Goal: Task Accomplishment & Management: Use online tool/utility

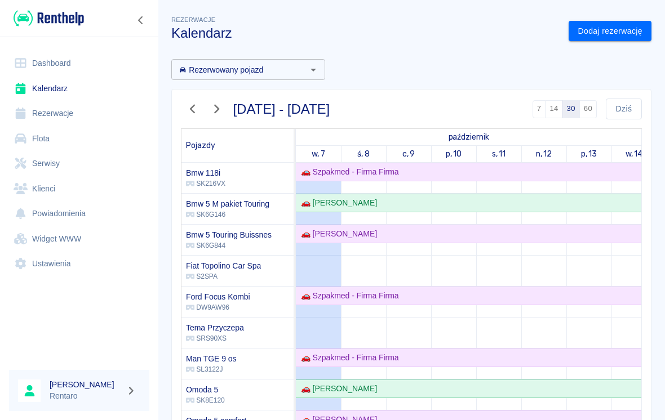
scroll to position [622, 0]
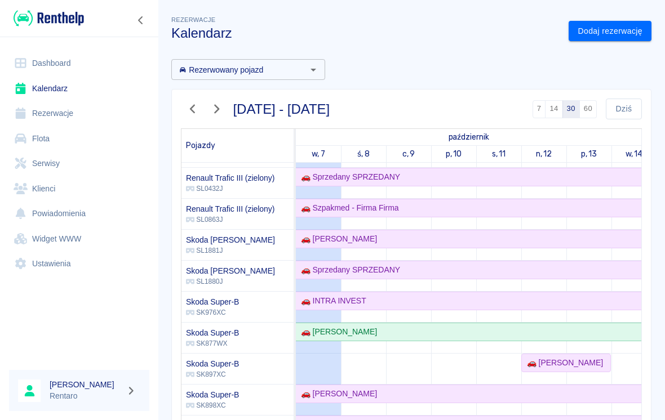
click at [50, 77] on link "Kalendarz" at bounding box center [79, 88] width 140 height 25
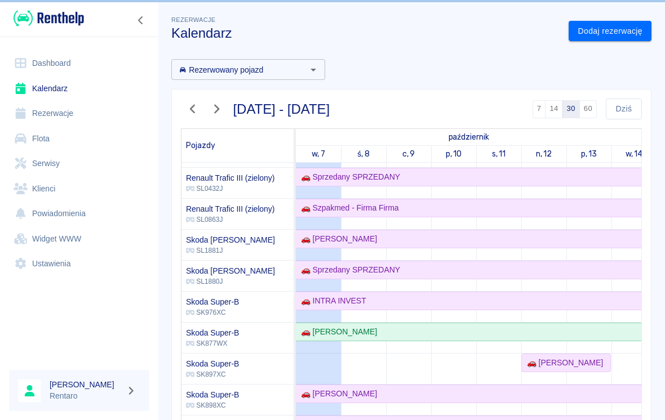
click at [36, 83] on link "Kalendarz" at bounding box center [79, 88] width 140 height 25
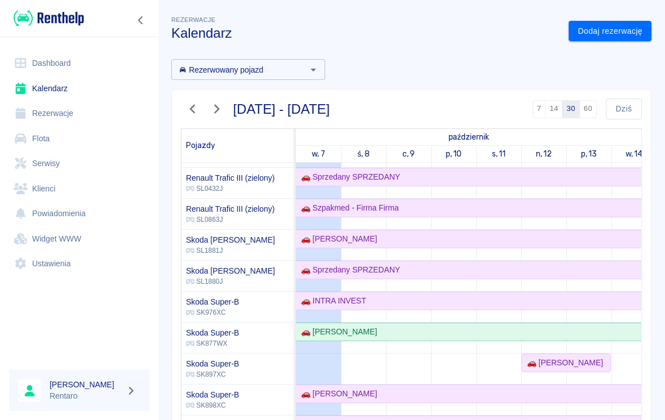
click at [44, 61] on link "Dashboard" at bounding box center [79, 63] width 140 height 25
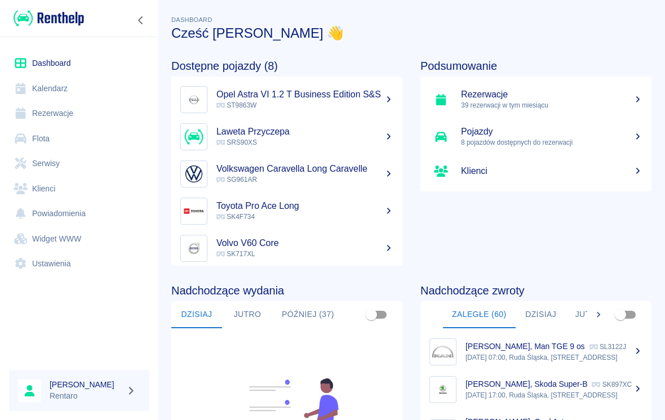
click at [497, 304] on button "Zaległe (60)" at bounding box center [479, 315] width 73 height 27
click at [539, 305] on button "Dzisiaj" at bounding box center [541, 315] width 51 height 27
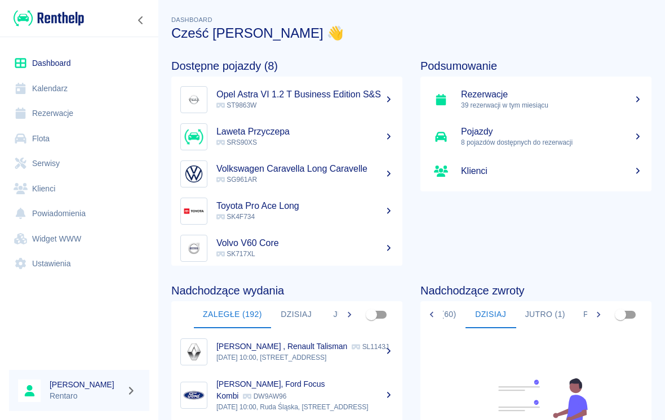
scroll to position [0, 54]
click at [529, 312] on button "Jutro (1)" at bounding box center [541, 315] width 58 height 27
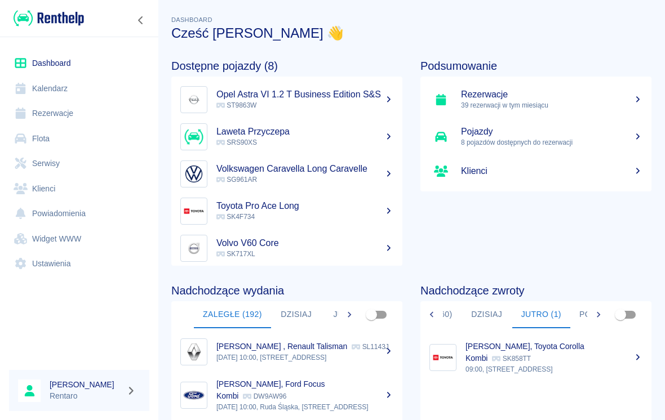
click at [520, 345] on p "[PERSON_NAME], Toyota Corolla Kombi" at bounding box center [525, 352] width 119 height 21
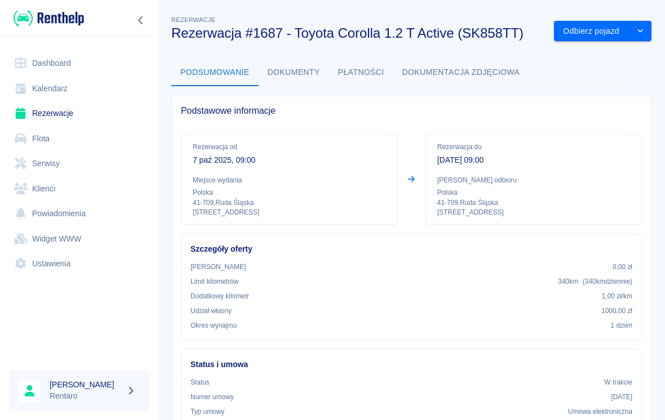
click at [593, 36] on button "Odbierz pojazd" at bounding box center [591, 31] width 75 height 21
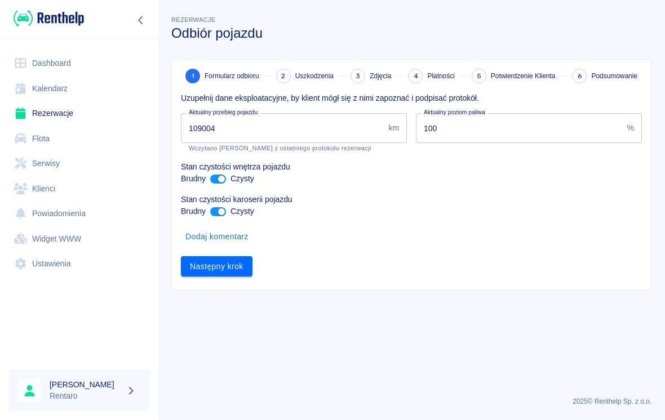
click at [250, 132] on input "109004" at bounding box center [282, 128] width 203 height 30
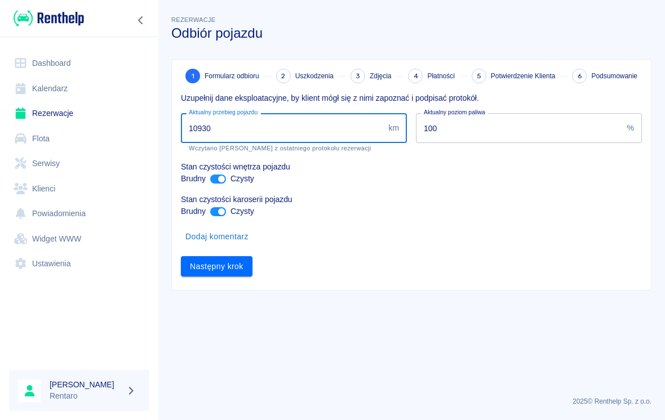
type input "109308"
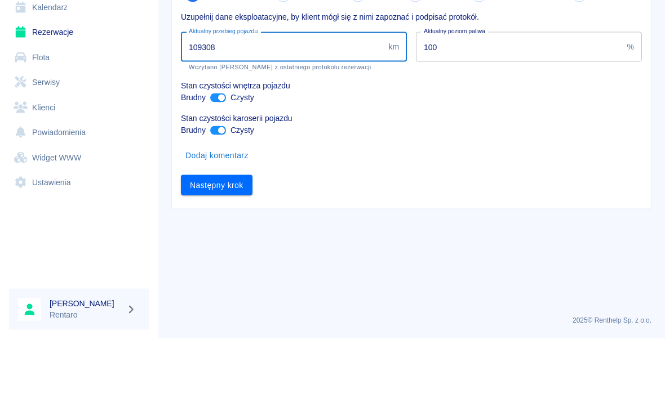
click at [220, 256] on button "Następny krok" at bounding box center [217, 266] width 72 height 21
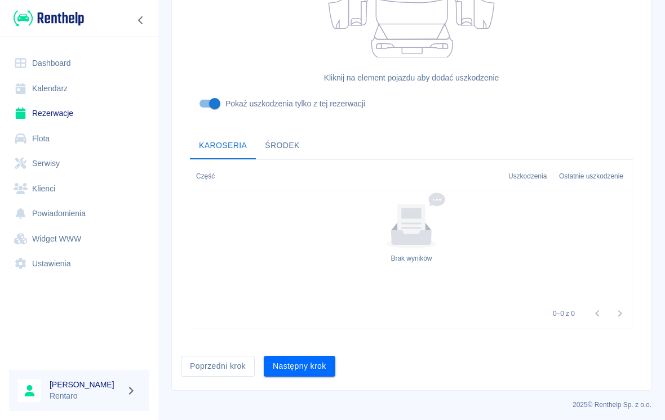
scroll to position [309, 0]
click at [292, 357] on button "Następny krok" at bounding box center [300, 367] width 72 height 21
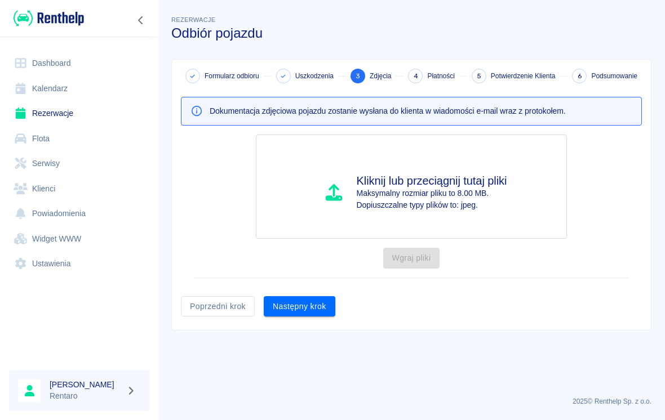
click at [370, 184] on h4 "Kliknij lub przeciągnij tutaj pliki" at bounding box center [432, 181] width 150 height 14
type input "C:\fakepath\image.jpg"
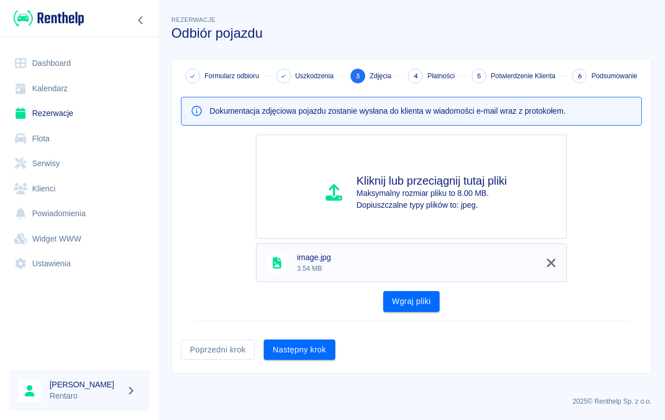
click at [419, 298] on button "Wgraj pliki" at bounding box center [411, 301] width 57 height 21
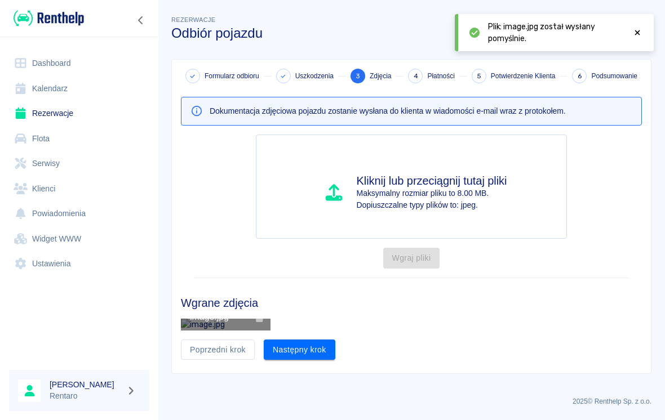
click at [435, 206] on p "Dopiuszczalne typy plików to: jpeg." at bounding box center [432, 206] width 150 height 12
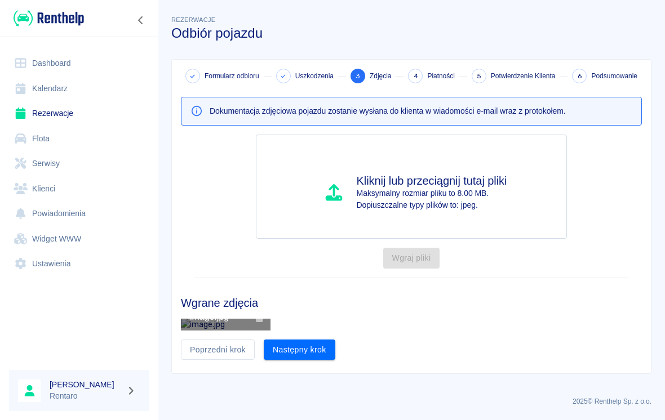
type input "C:\fakepath\image.jpg"
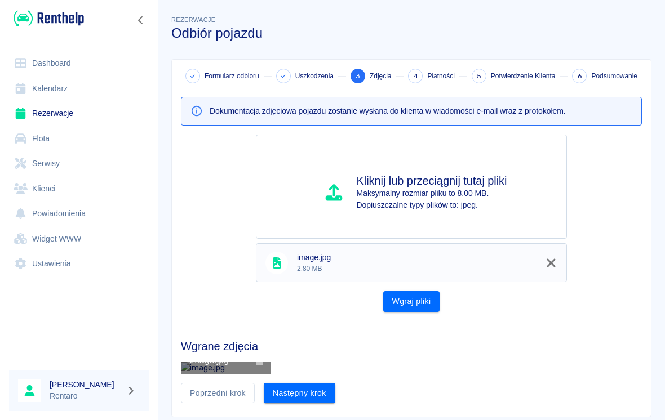
click at [424, 305] on button "Wgraj pliki" at bounding box center [411, 301] width 57 height 21
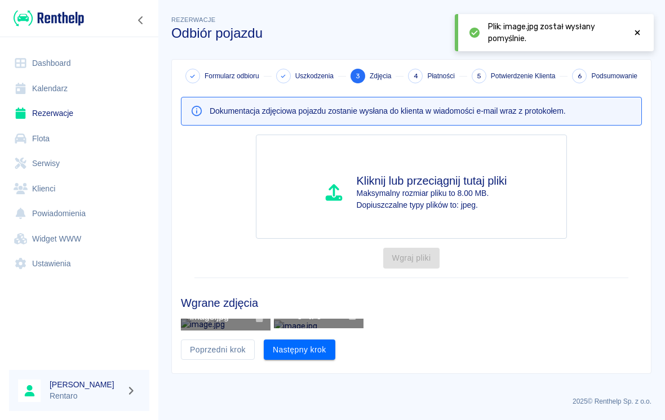
click at [417, 184] on h4 "Kliknij lub przeciągnij tutaj pliki" at bounding box center [432, 181] width 150 height 14
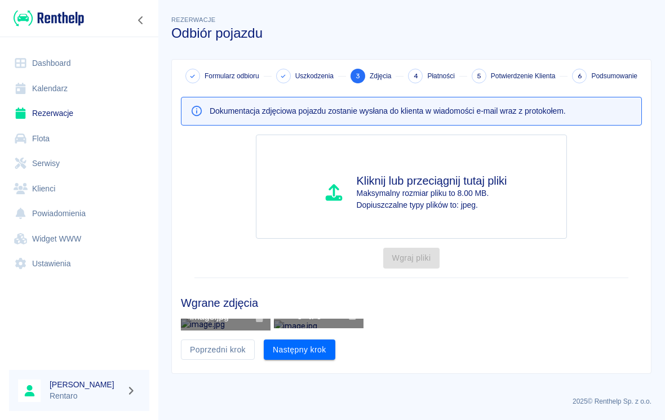
type input "C:\fakepath\image.jpg"
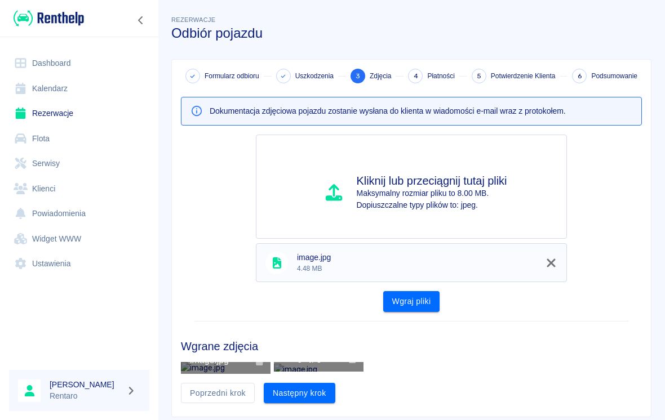
click at [404, 299] on button "Wgraj pliki" at bounding box center [411, 301] width 57 height 21
click at [377, 193] on p "Maksymalny rozmiar pliku to 8.00 MB." at bounding box center [432, 194] width 150 height 12
type input "C:\fakepath\image.jpg"
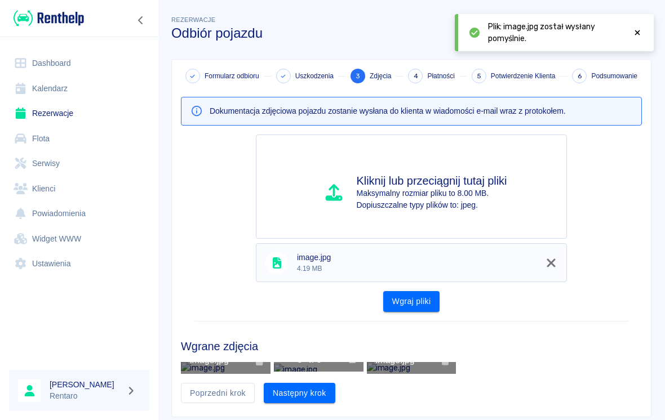
click at [415, 300] on button "Wgraj pliki" at bounding box center [411, 301] width 57 height 21
click at [409, 185] on h4 "Kliknij lub przeciągnij tutaj pliki" at bounding box center [432, 181] width 150 height 14
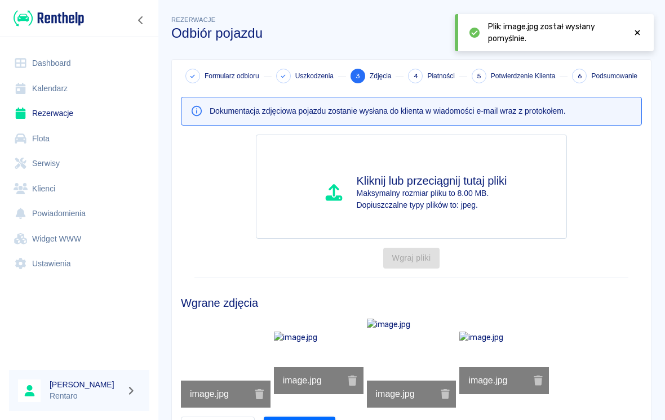
type input "C:\fakepath\image.jpg"
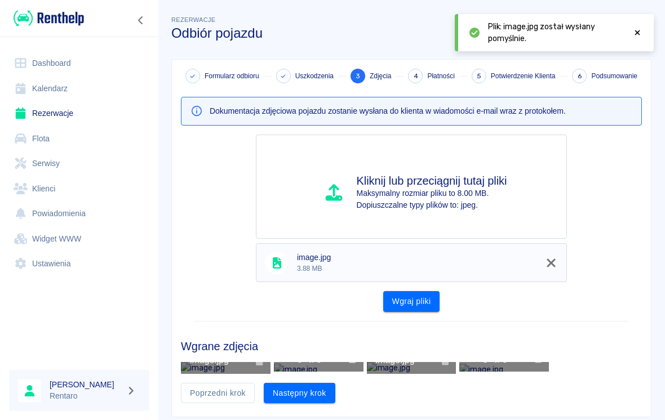
click at [402, 298] on button "Wgraj pliki" at bounding box center [411, 301] width 57 height 21
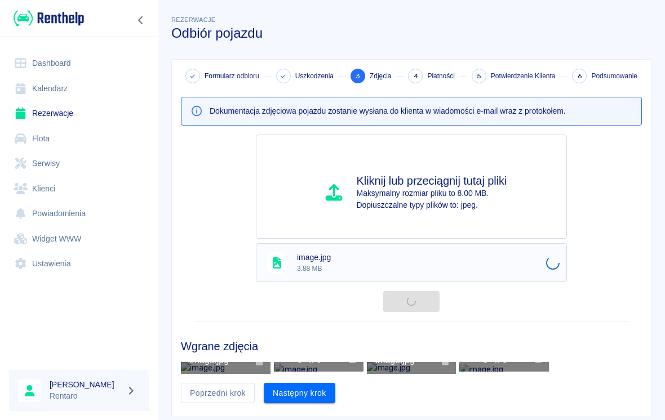
click at [453, 215] on div "Kliknij lub przeciągnij tutaj pliki Maksymalny rozmiar pliku to 8.00 MB. Dopius…" at bounding box center [411, 187] width 311 height 104
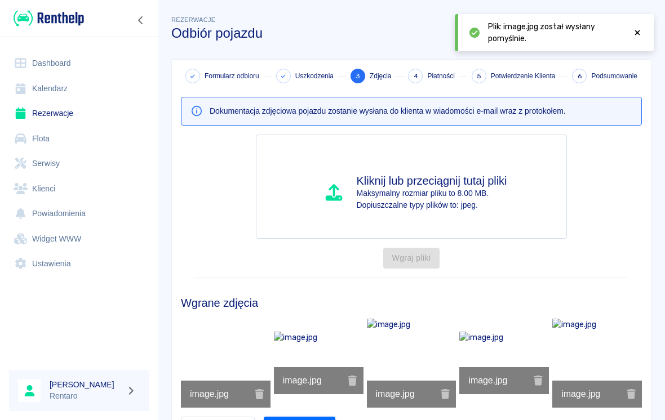
type input "C:\fakepath\image.jpg"
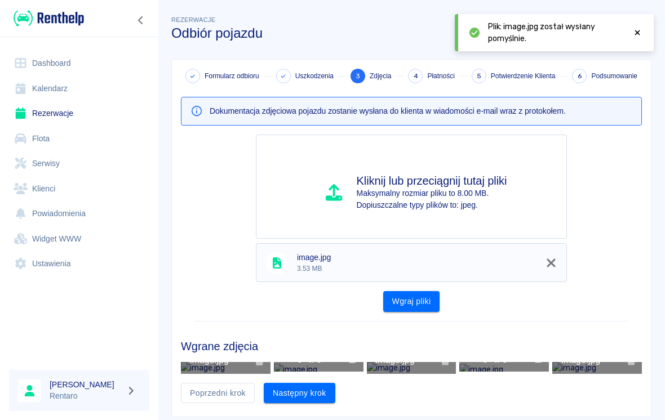
click at [400, 293] on button "Wgraj pliki" at bounding box center [411, 301] width 57 height 21
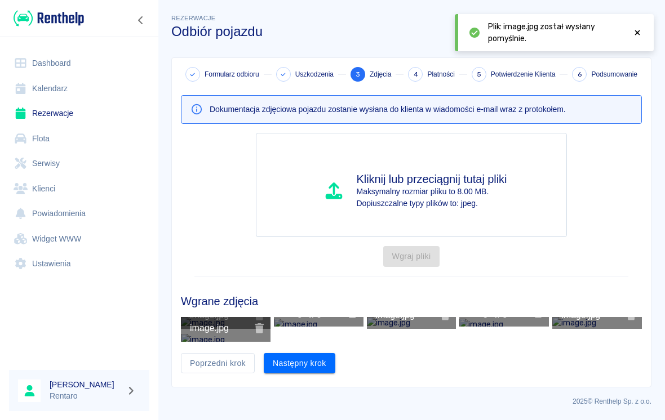
click at [305, 361] on button "Następny krok" at bounding box center [300, 363] width 72 height 21
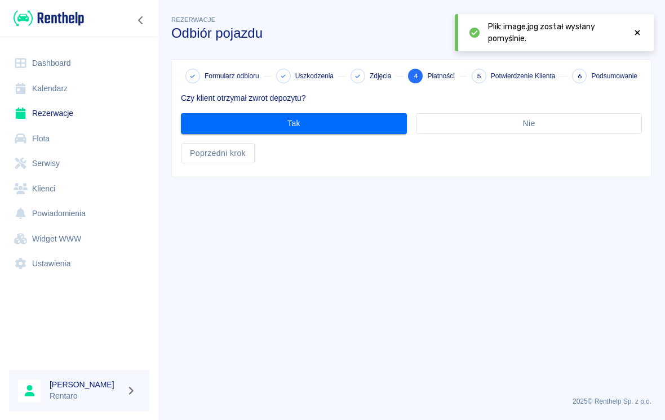
click at [294, 123] on button "Tak" at bounding box center [294, 123] width 226 height 21
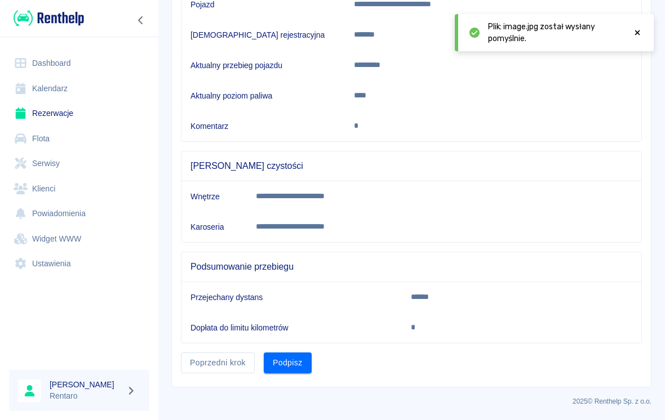
scroll to position [184, 0]
click at [291, 349] on div "Podpisz" at bounding box center [283, 359] width 57 height 30
click at [285, 354] on button "Podpisz" at bounding box center [288, 363] width 48 height 21
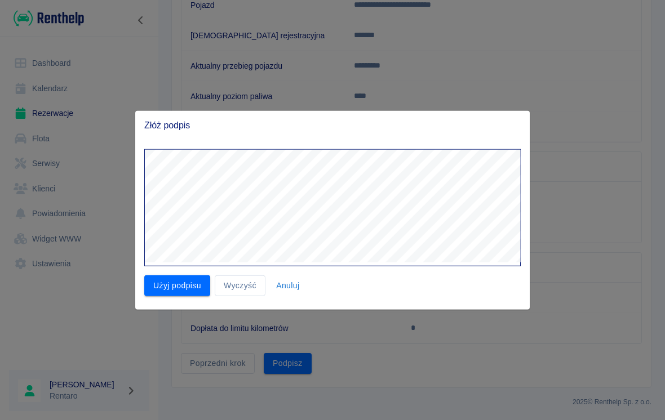
click at [158, 291] on button "Użyj podpisu" at bounding box center [177, 286] width 66 height 21
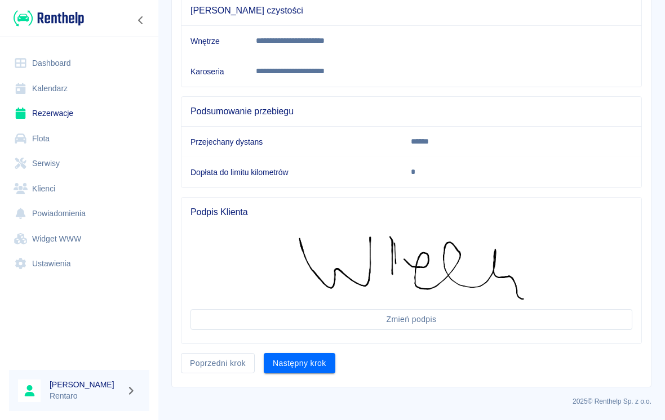
scroll to position [340, 0]
click at [305, 354] on button "Następny krok" at bounding box center [300, 364] width 72 height 21
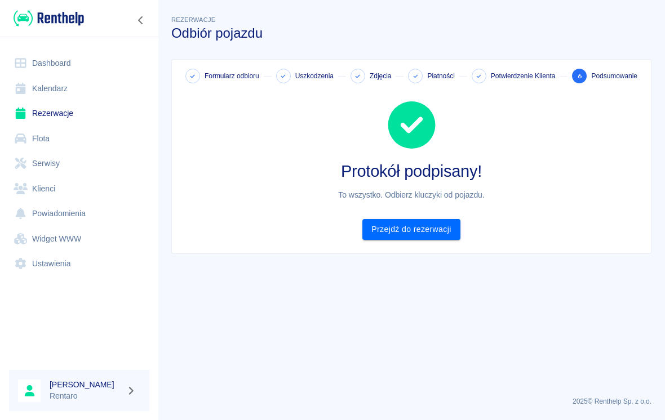
scroll to position [0, 0]
click at [398, 232] on link "Przejdź do rezerwacji" at bounding box center [410, 229] width 97 height 21
